Goal: Navigation & Orientation: Find specific page/section

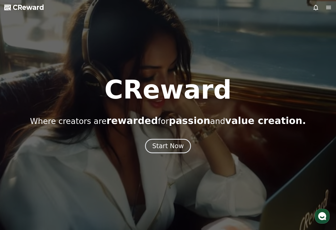
click at [193, 93] on h1 "CReward" at bounding box center [168, 90] width 127 height 26
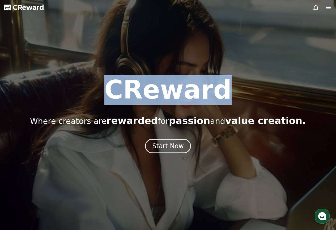
click at [193, 93] on h1 "CReward" at bounding box center [168, 90] width 127 height 26
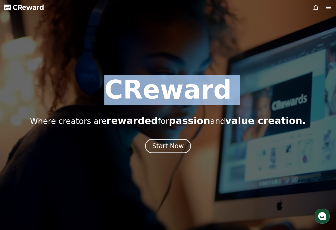
click at [193, 93] on h1 "CReward" at bounding box center [168, 90] width 127 height 26
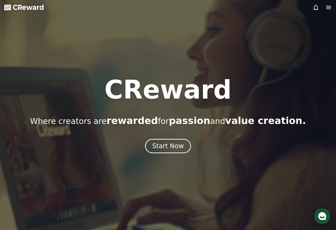
click at [218, 118] on p "Where creators are rewarded for passion and value creation." at bounding box center [168, 120] width 276 height 11
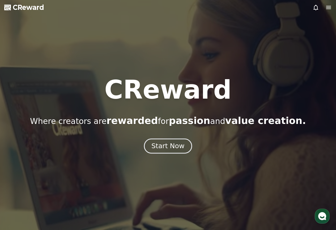
click at [155, 148] on div "Start Now" at bounding box center [168, 145] width 33 height 9
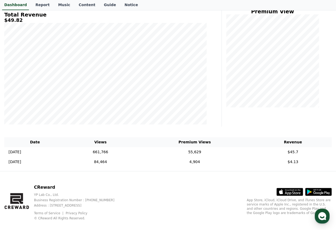
scroll to position [81, 0]
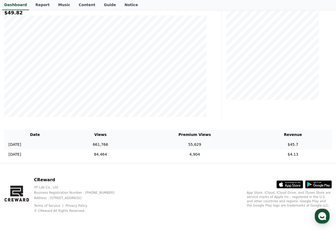
click at [135, 145] on td "661,766" at bounding box center [101, 144] width 70 height 10
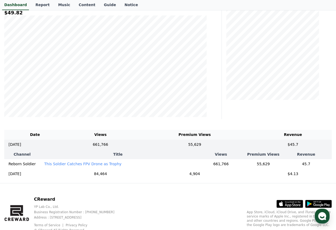
click at [101, 162] on p "This Soldier Catches FPV Drone as Trophy" at bounding box center [82, 163] width 77 height 5
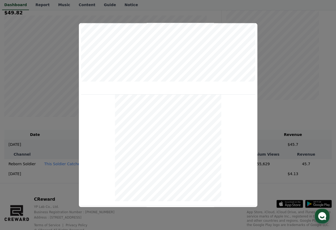
scroll to position [196, 0]
click at [235, 9] on button "close modal" at bounding box center [168, 115] width 336 height 230
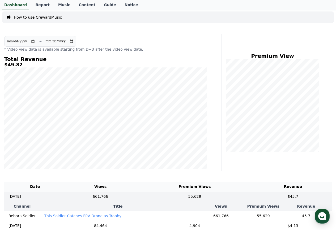
scroll to position [0, 0]
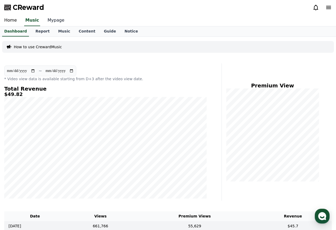
click at [49, 18] on link "Mypage" at bounding box center [55, 20] width 25 height 11
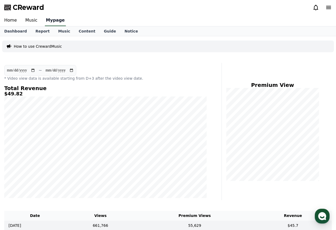
select select "**********"
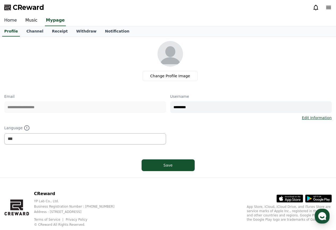
click at [4, 20] on link "Home" at bounding box center [10, 20] width 21 height 11
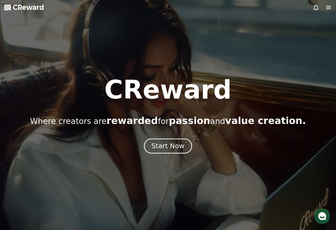
click at [169, 143] on div "Start Now" at bounding box center [168, 145] width 33 height 9
